Goal: Navigation & Orientation: Find specific page/section

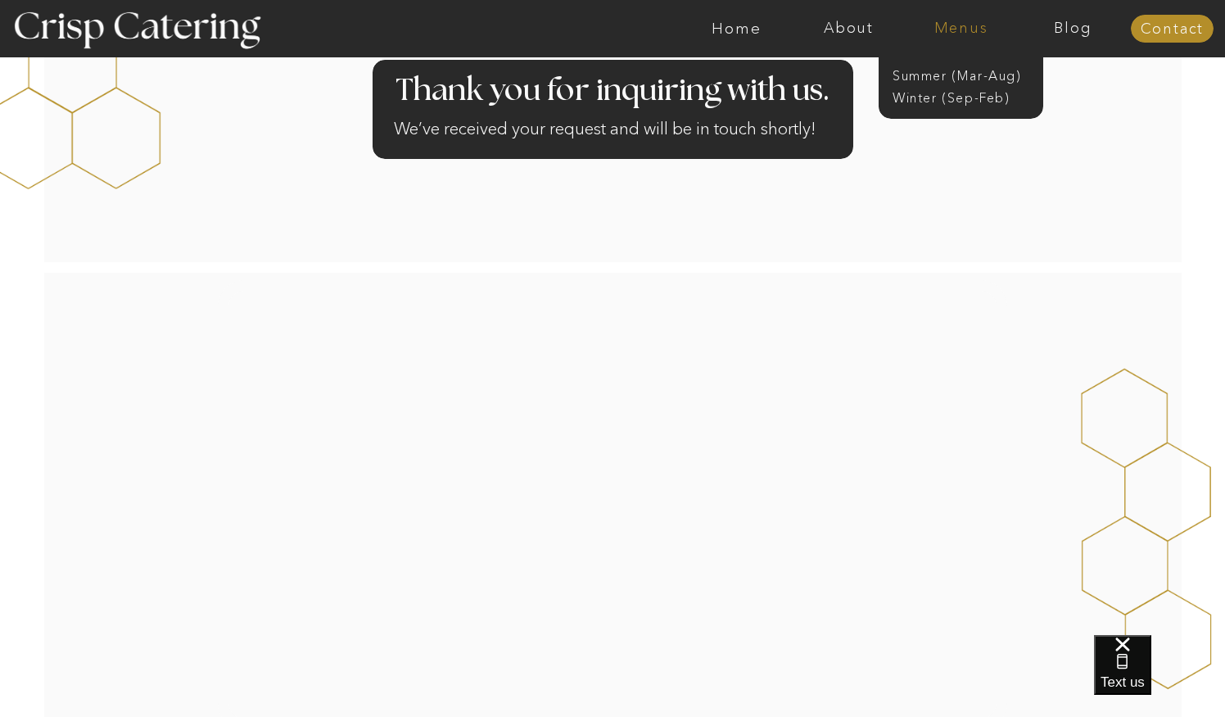
click at [970, 36] on nav "Menus" at bounding box center [961, 28] width 112 height 16
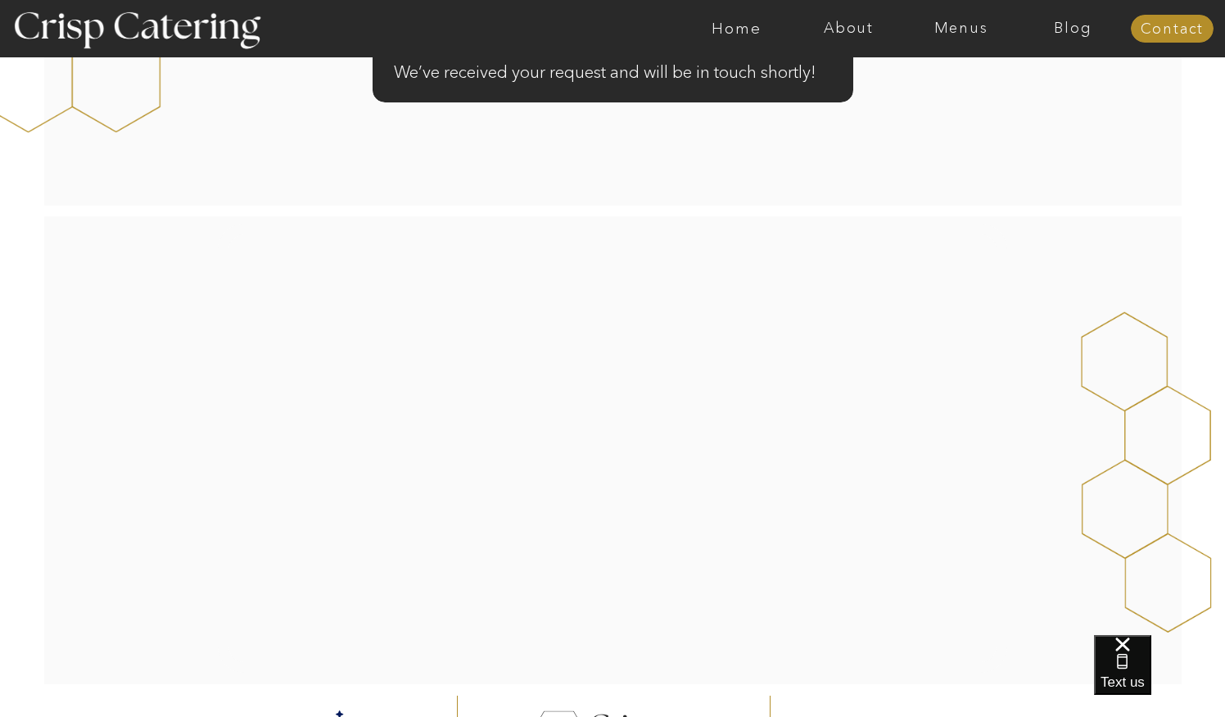
scroll to position [142, 0]
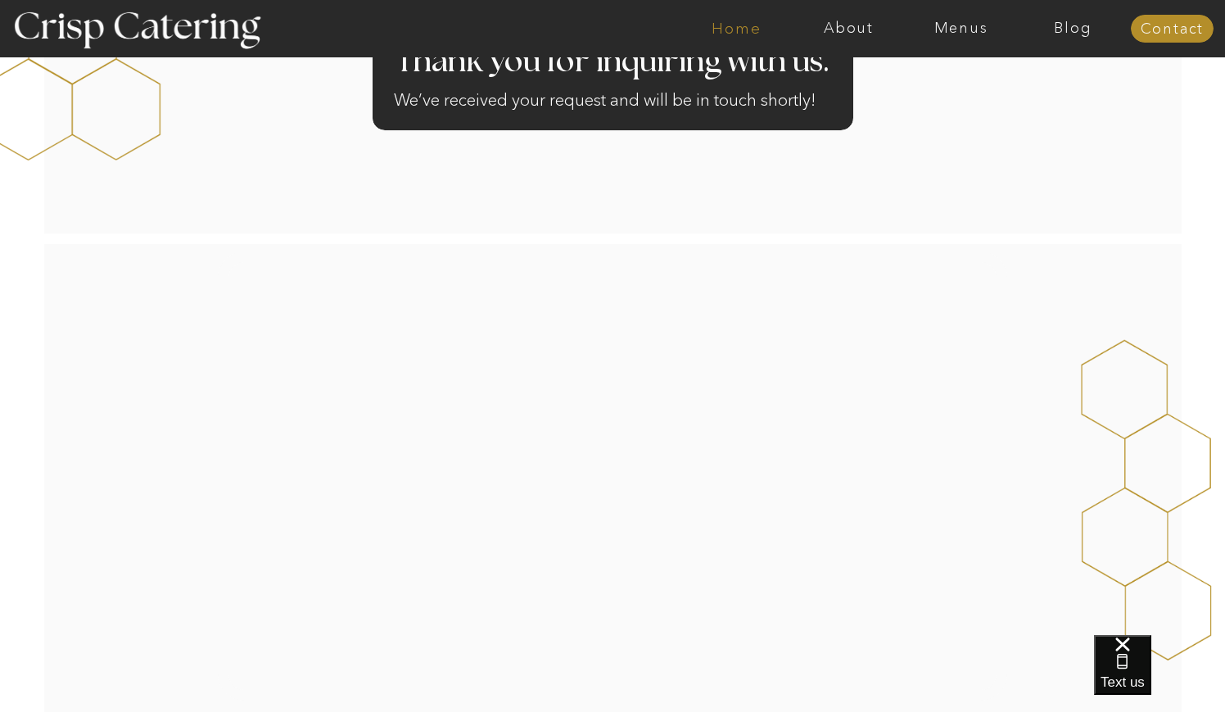
click at [734, 26] on nav "Home" at bounding box center [737, 28] width 112 height 16
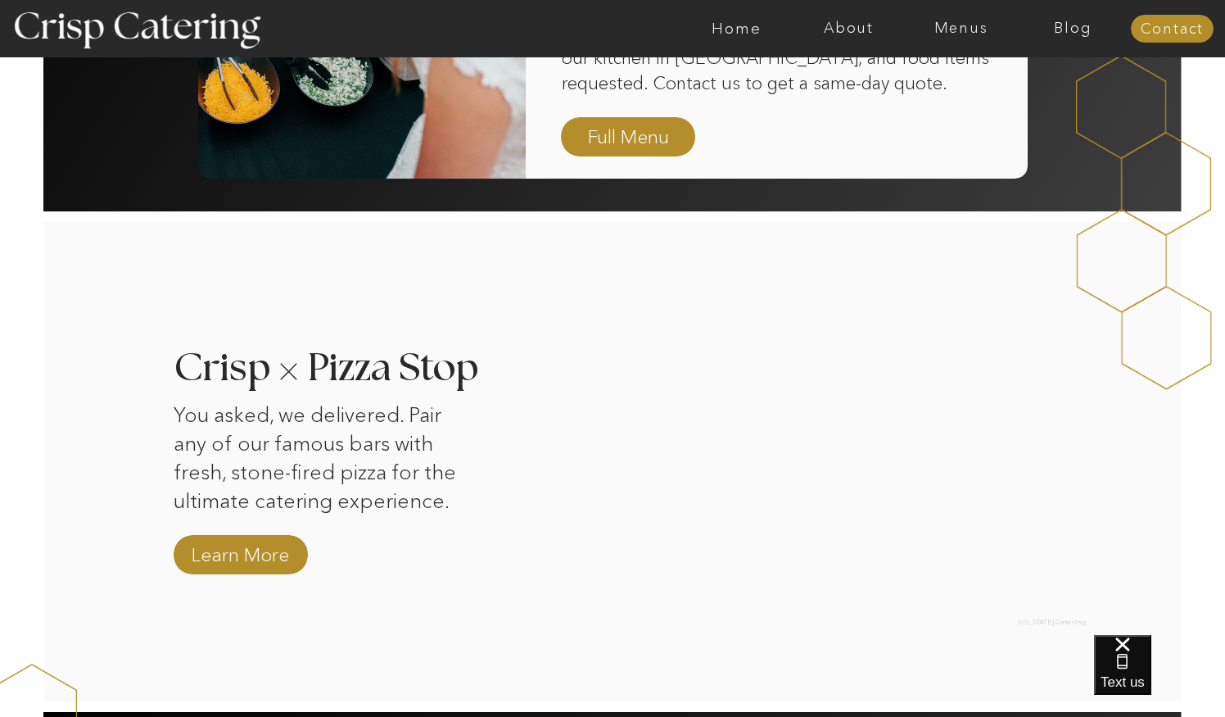
scroll to position [1269, 0]
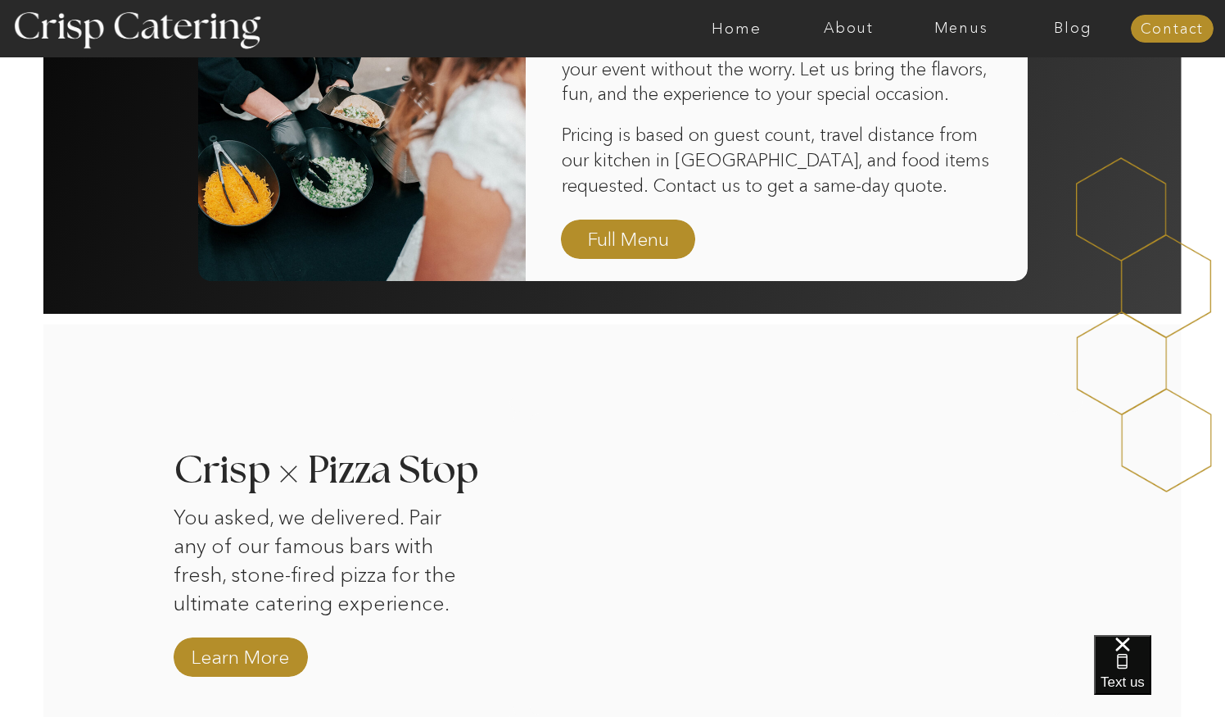
click at [654, 220] on div at bounding box center [628, 238] width 134 height 39
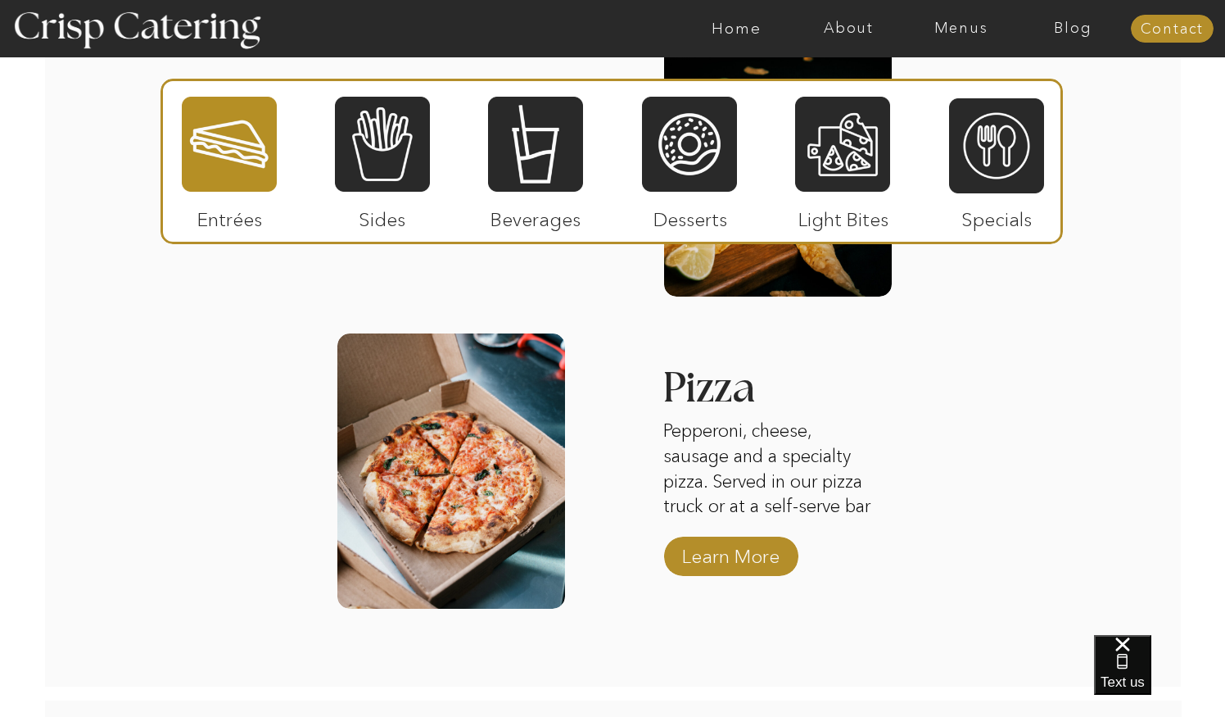
scroll to position [1973, 0]
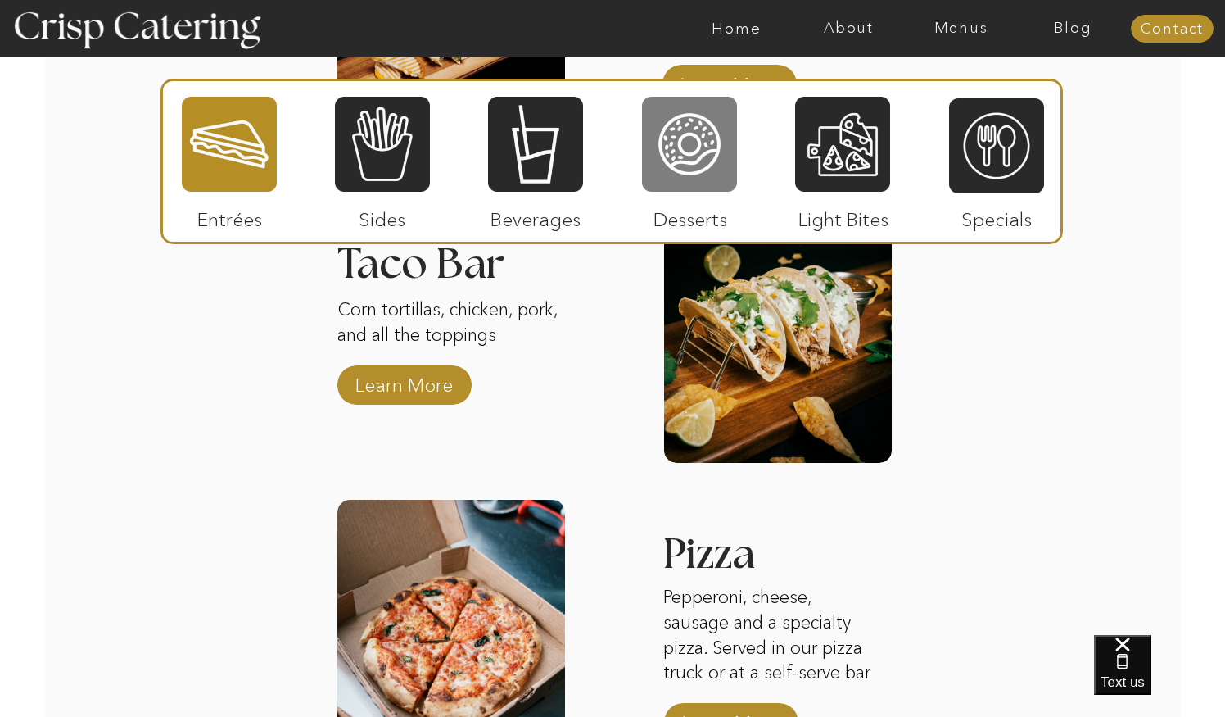
click at [681, 177] on div at bounding box center [689, 144] width 95 height 98
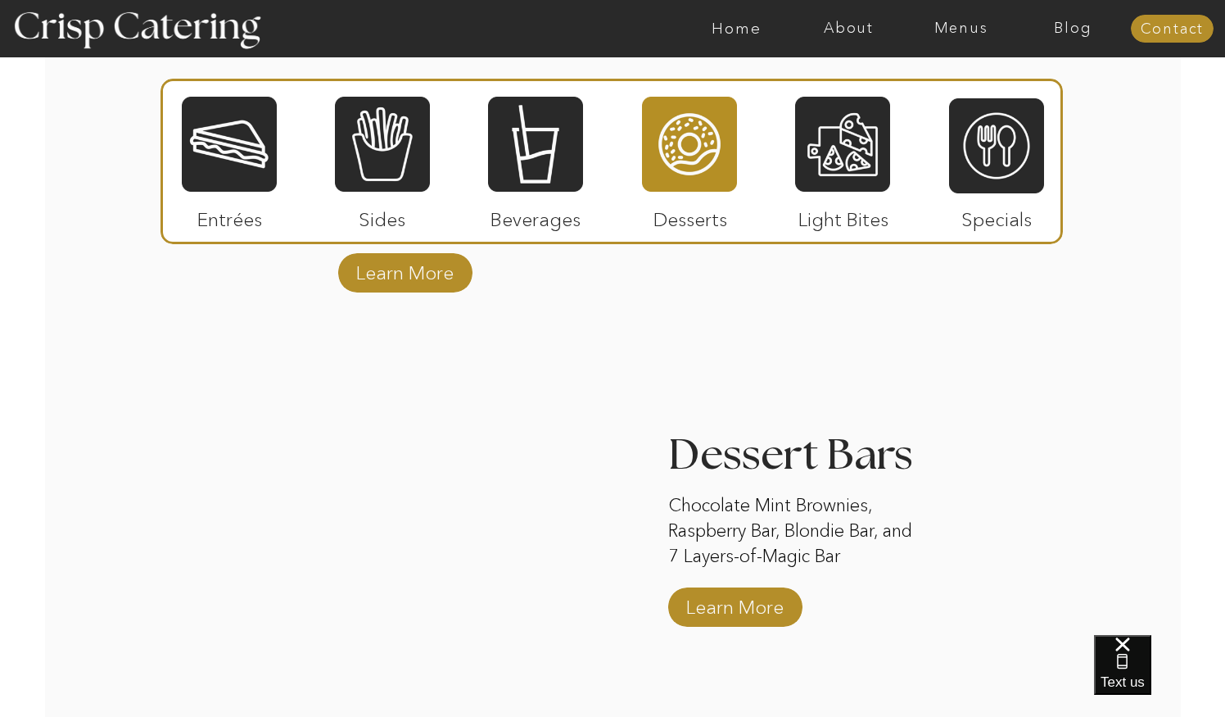
scroll to position [2125, 0]
